Goal: Task Accomplishment & Management: Manage account settings

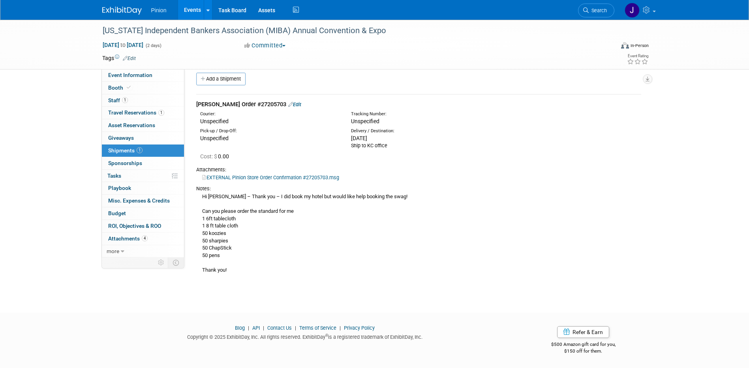
click at [128, 12] on img at bounding box center [121, 11] width 39 height 8
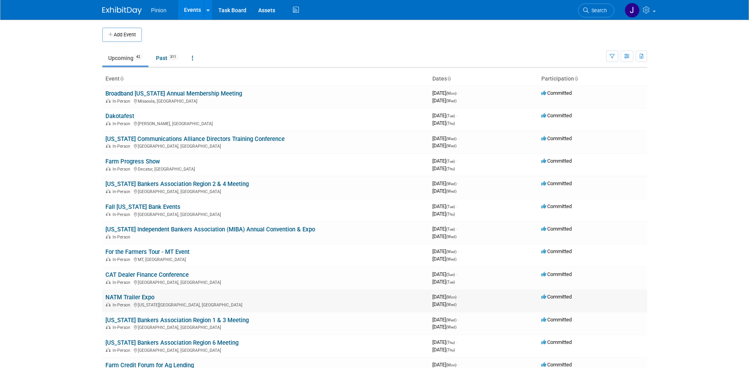
click at [148, 300] on link "NATM Trailer Expo" at bounding box center [129, 297] width 49 height 7
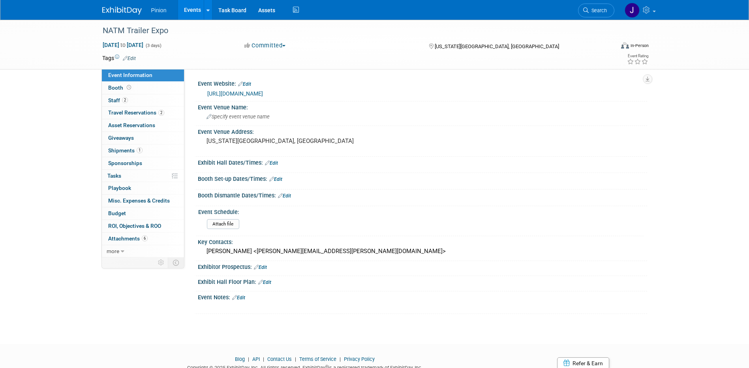
drag, startPoint x: 170, startPoint y: 31, endPoint x: 77, endPoint y: 26, distance: 92.5
click at [77, 26] on div "NATM Trailer Expo Sep 15, 2025 to Sep 17, 2025 (3 days) Sep 15, 2025 to Sep 17,…" at bounding box center [374, 45] width 749 height 50
drag, startPoint x: 77, startPoint y: 26, endPoint x: 152, endPoint y: 31, distance: 75.1
copy div "NATM Trailer Expo"
click at [529, 253] on div "Kevin Sander <Kevin.Sander@natm.com>" at bounding box center [422, 251] width 437 height 12
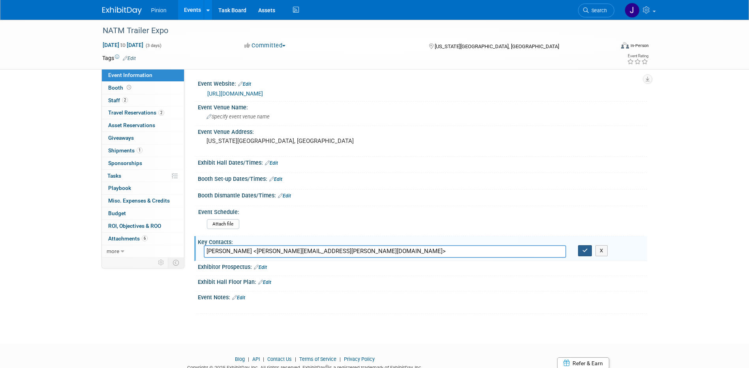
click at [585, 253] on icon "button" at bounding box center [585, 250] width 6 height 5
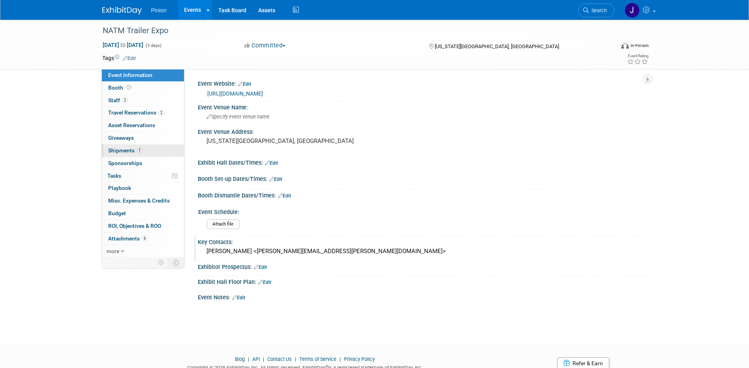
click at [151, 148] on link "1 Shipments 1" at bounding box center [143, 150] width 82 height 12
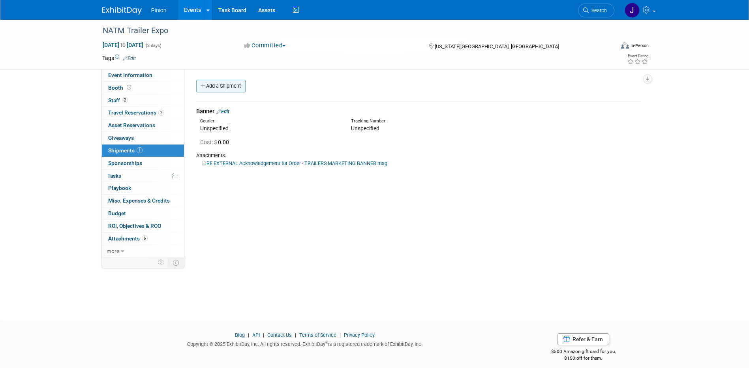
click at [226, 83] on link "Add a Shipment" at bounding box center [220, 86] width 49 height 13
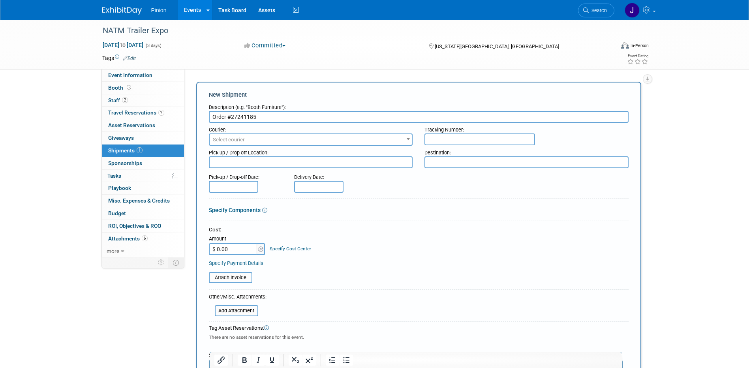
click at [213, 118] on input "Order #27241185" at bounding box center [418, 117] width 419 height 12
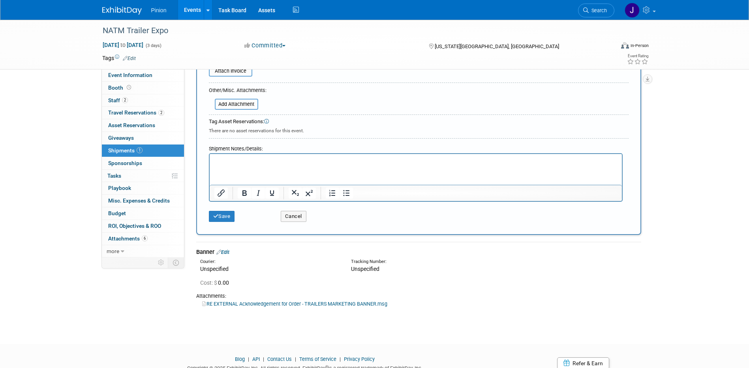
scroll to position [213, 0]
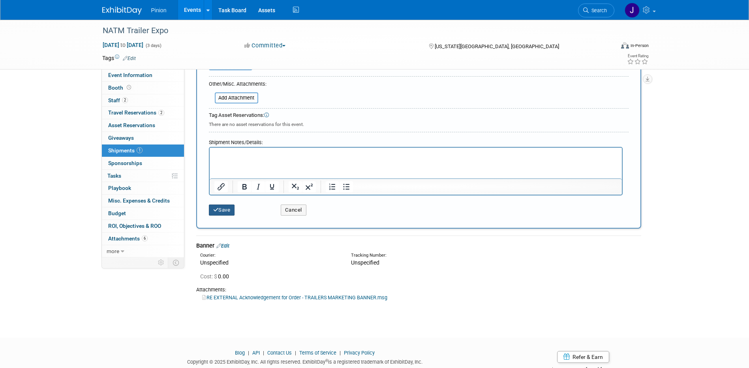
type input "Coggins Order #27241185"
click at [220, 210] on button "Save" at bounding box center [222, 209] width 26 height 11
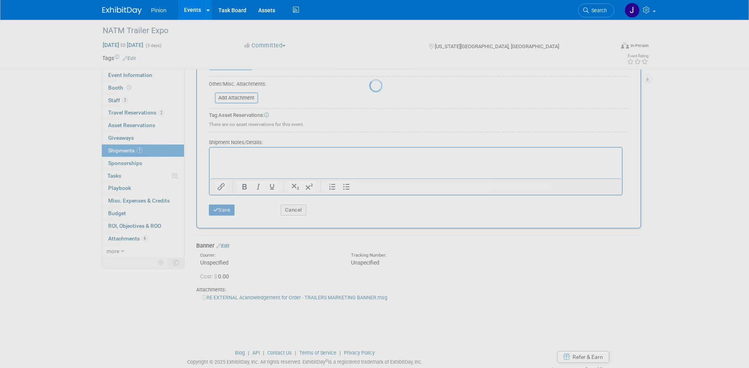
scroll to position [7, 0]
